Goal: Task Accomplishment & Management: Manage account settings

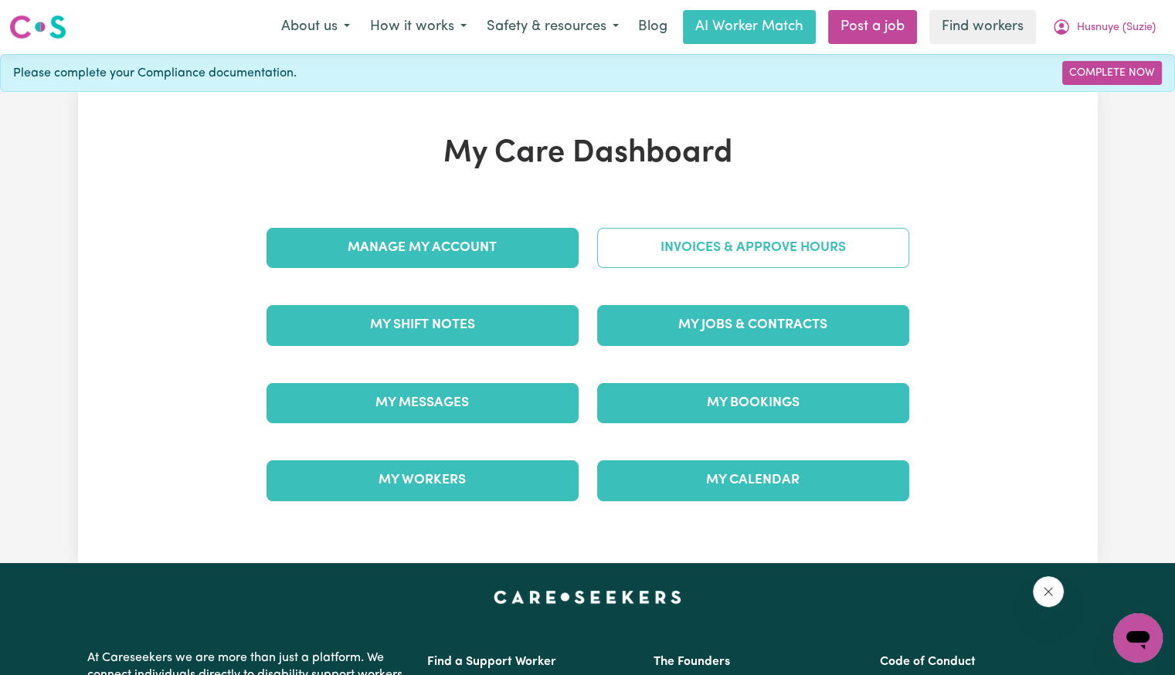
click at [680, 254] on link "Invoices & Approve Hours" at bounding box center [753, 248] width 312 height 40
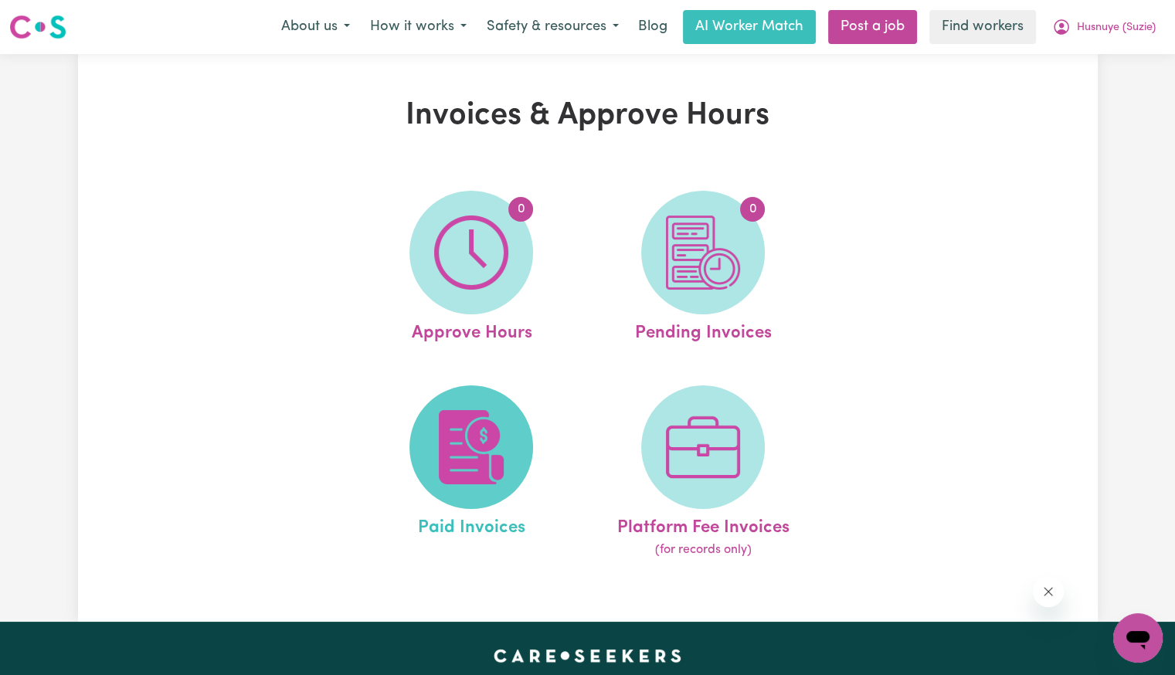
click at [532, 446] on span at bounding box center [472, 448] width 124 height 124
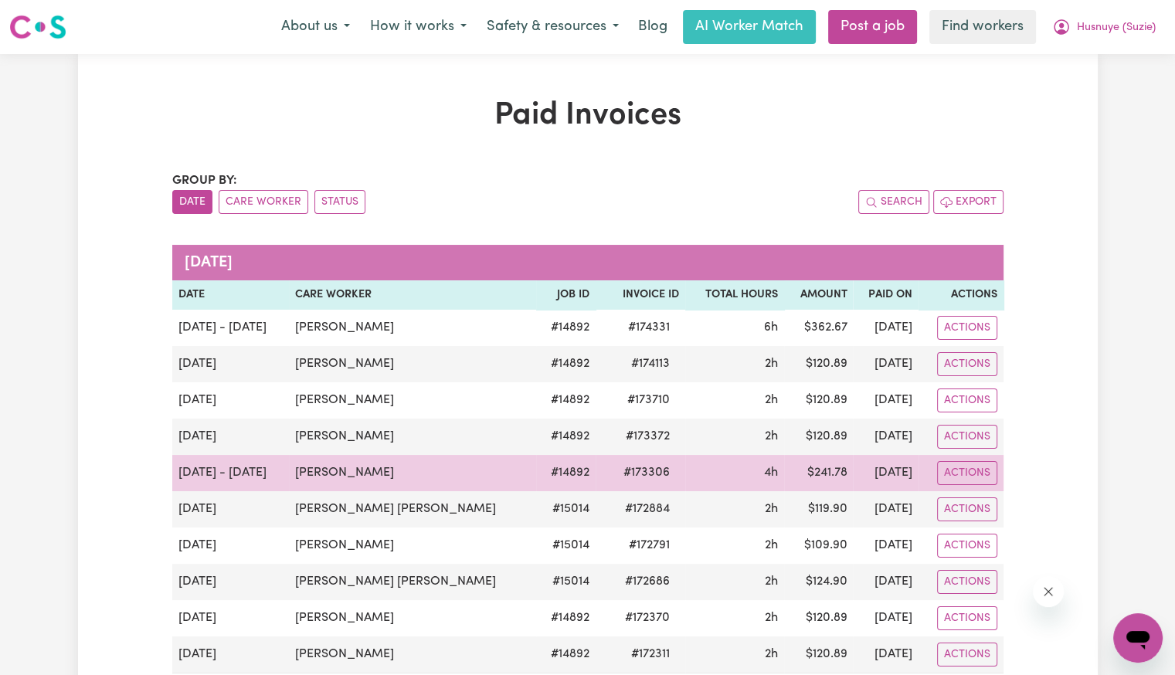
click at [614, 471] on span "# 173306" at bounding box center [646, 473] width 65 height 19
click at [614, 470] on span "# 173306" at bounding box center [646, 473] width 65 height 19
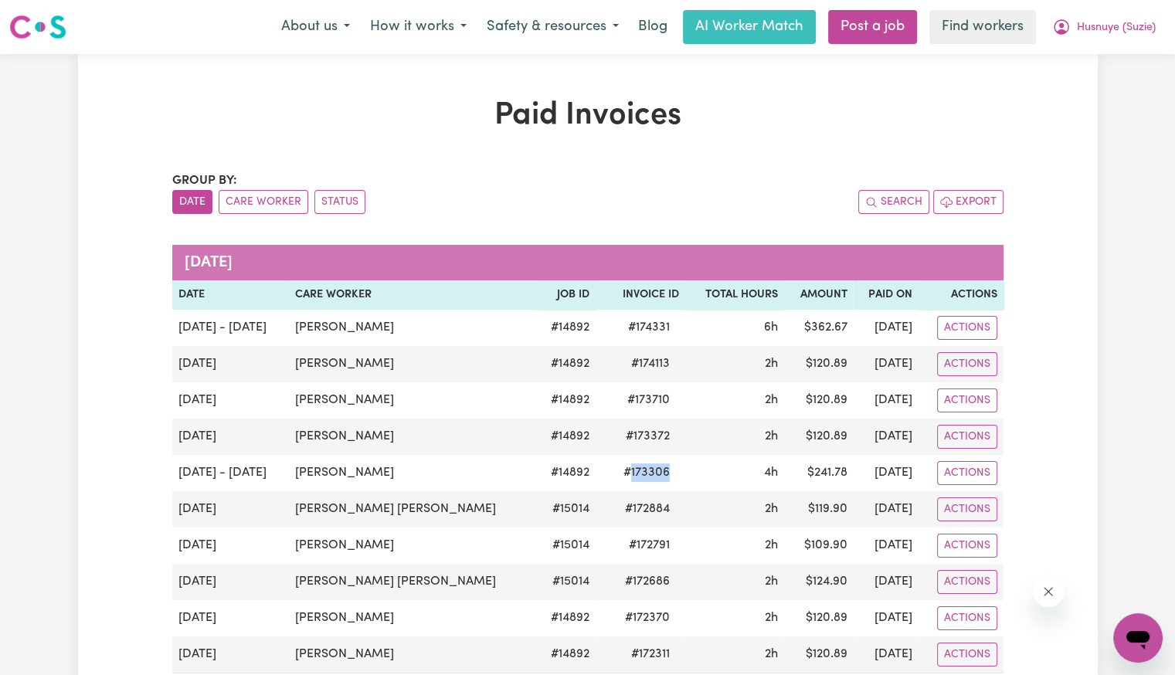
copy span "173306"
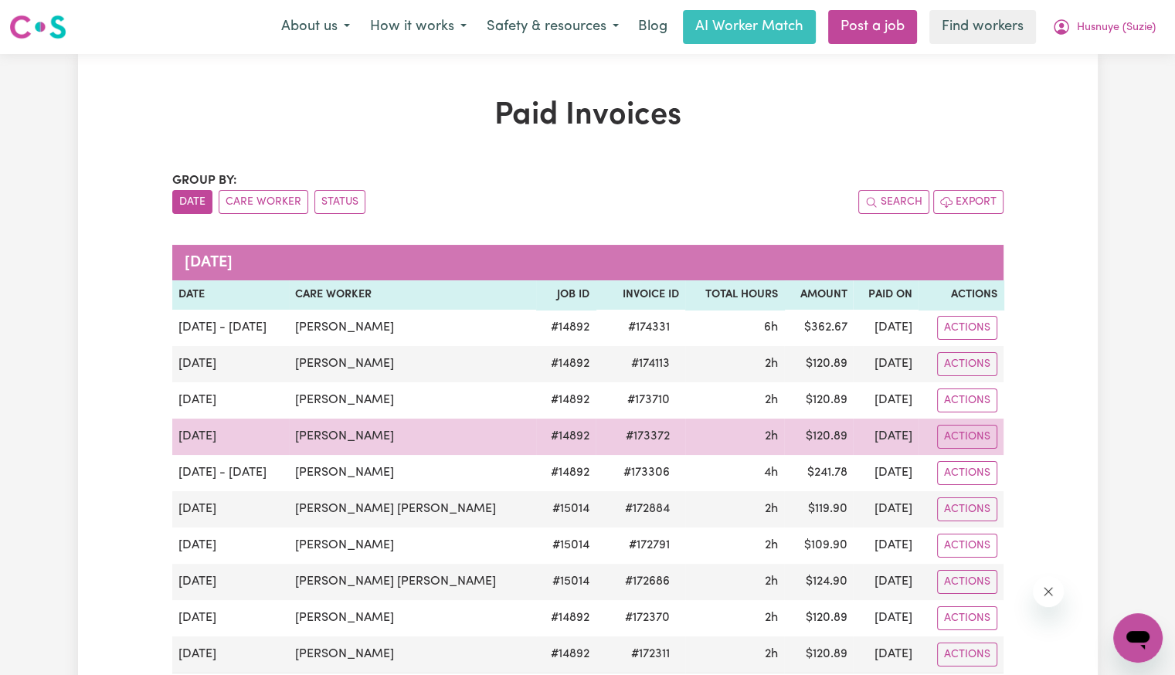
click at [617, 430] on span "# 173372" at bounding box center [648, 436] width 63 height 19
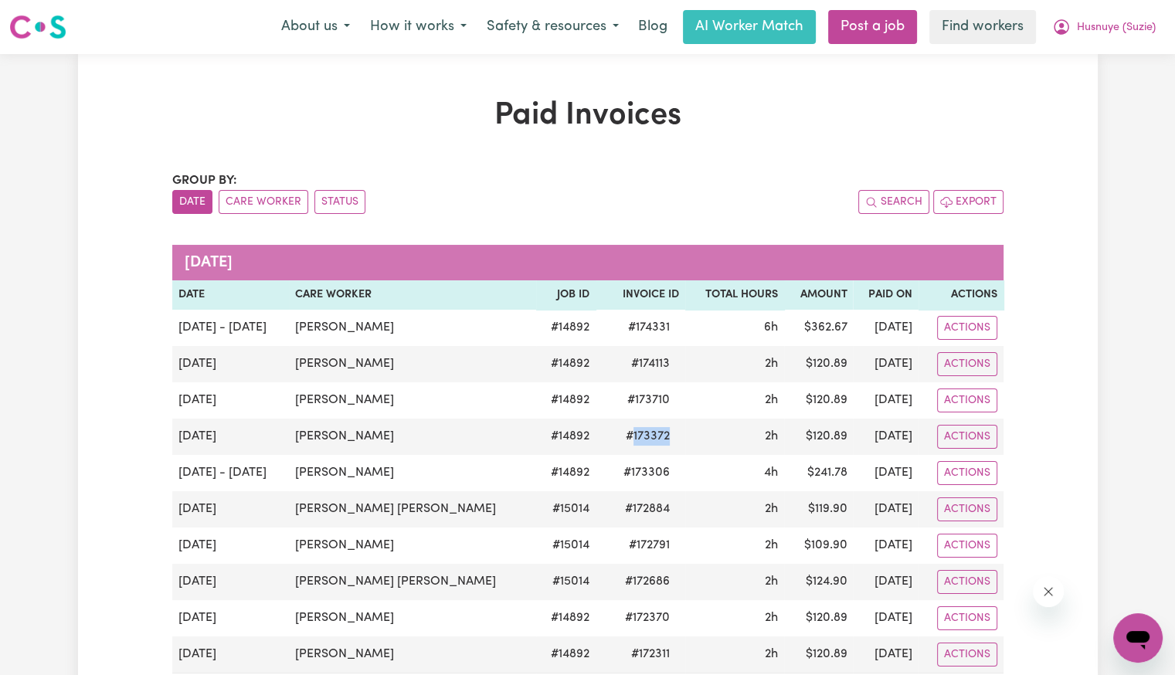
copy span "173372"
click at [1082, 31] on span "Husnuye (Suzie)" at bounding box center [1116, 27] width 79 height 17
click at [1076, 76] on link "Logout" at bounding box center [1104, 88] width 122 height 29
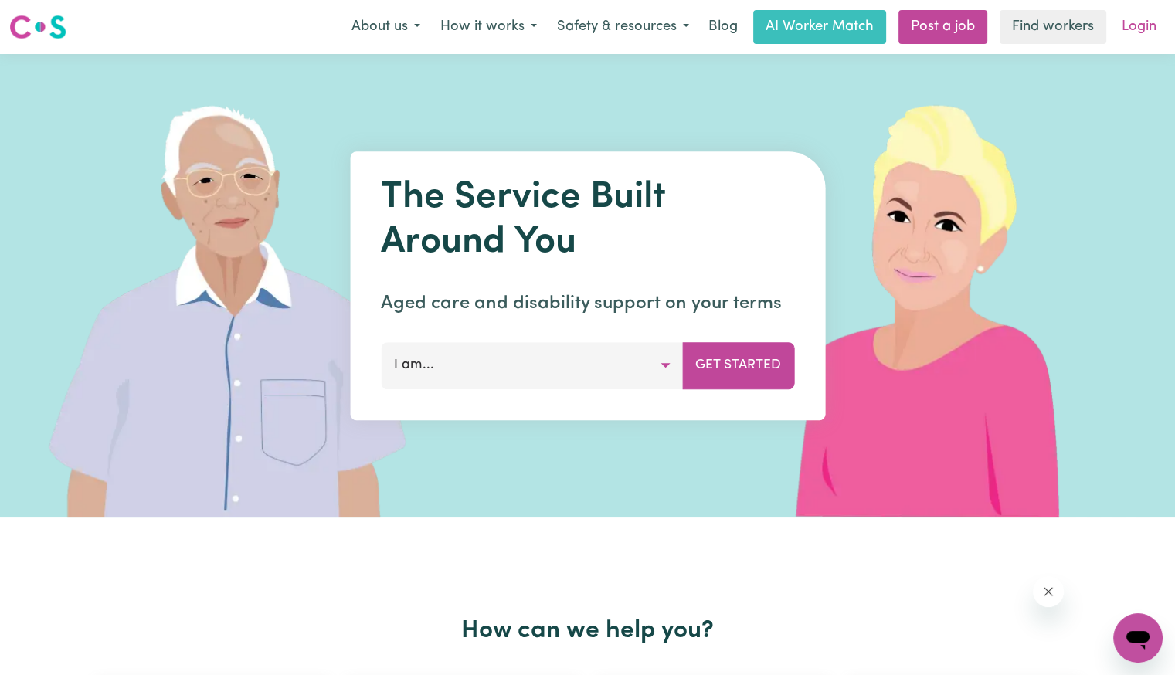
click at [1134, 31] on link "Login" at bounding box center [1139, 27] width 53 height 34
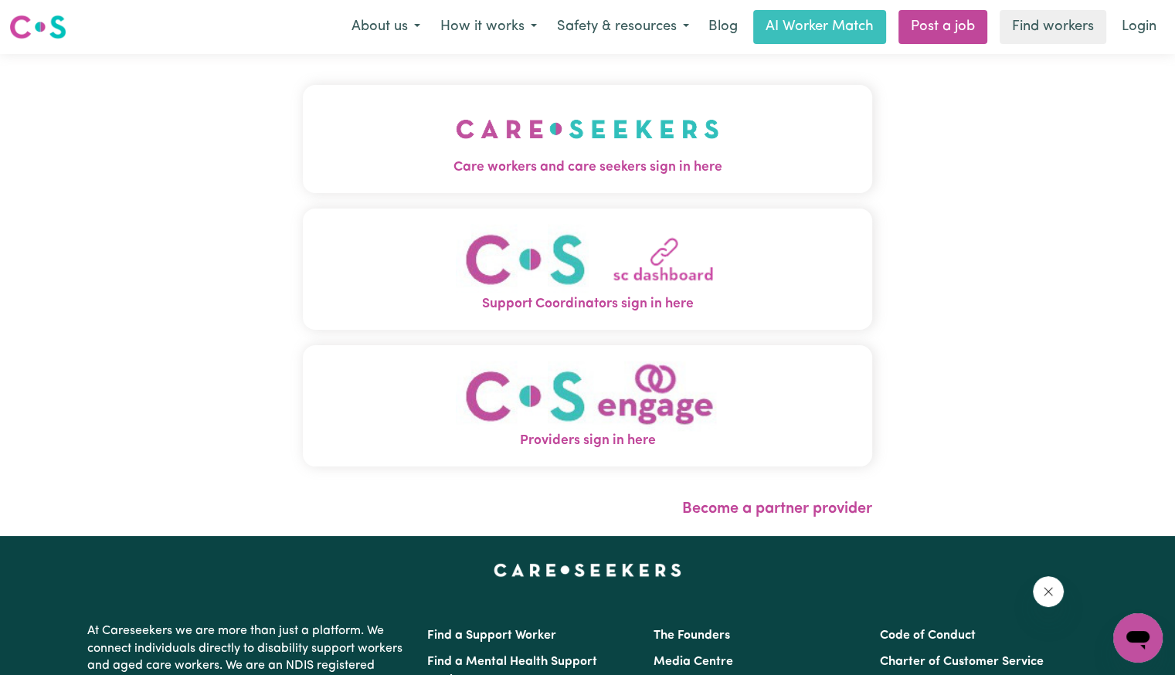
click at [607, 160] on span "Care workers and care seekers sign in here" at bounding box center [587, 168] width 569 height 20
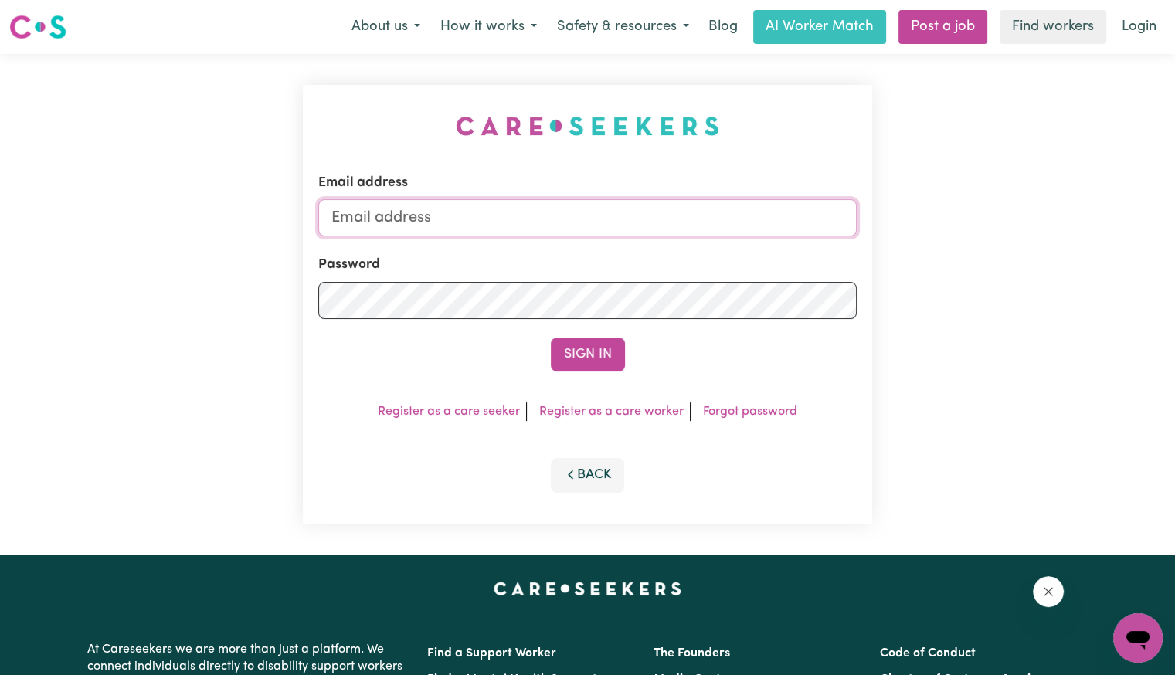
click at [576, 226] on input "Email address" at bounding box center [587, 217] width 539 height 37
drag, startPoint x: 413, startPoint y: 213, endPoint x: 1270, endPoint y: 242, distance: 858.2
click at [1174, 242] on html "Menu About us How it works Safety & resources Blog AI Worker Match Post a job F…" at bounding box center [587, 585] width 1175 height 1170
type input "[EMAIL_ADDRESS][DOMAIN_NAME]"
click at [551, 338] on button "Sign In" at bounding box center [588, 355] width 74 height 34
